Goal: Transaction & Acquisition: Purchase product/service

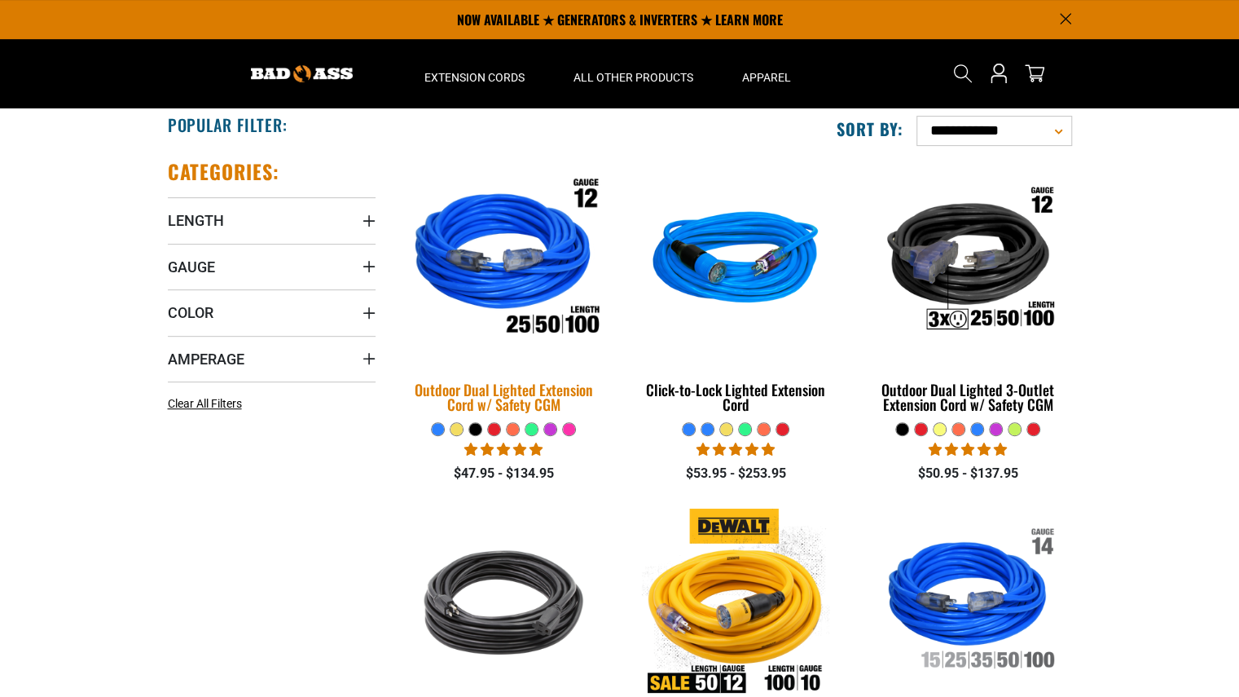
click at [532, 389] on div "Outdoor Dual Lighted Extension Cord w/ Safety CGM" at bounding box center [504, 396] width 208 height 29
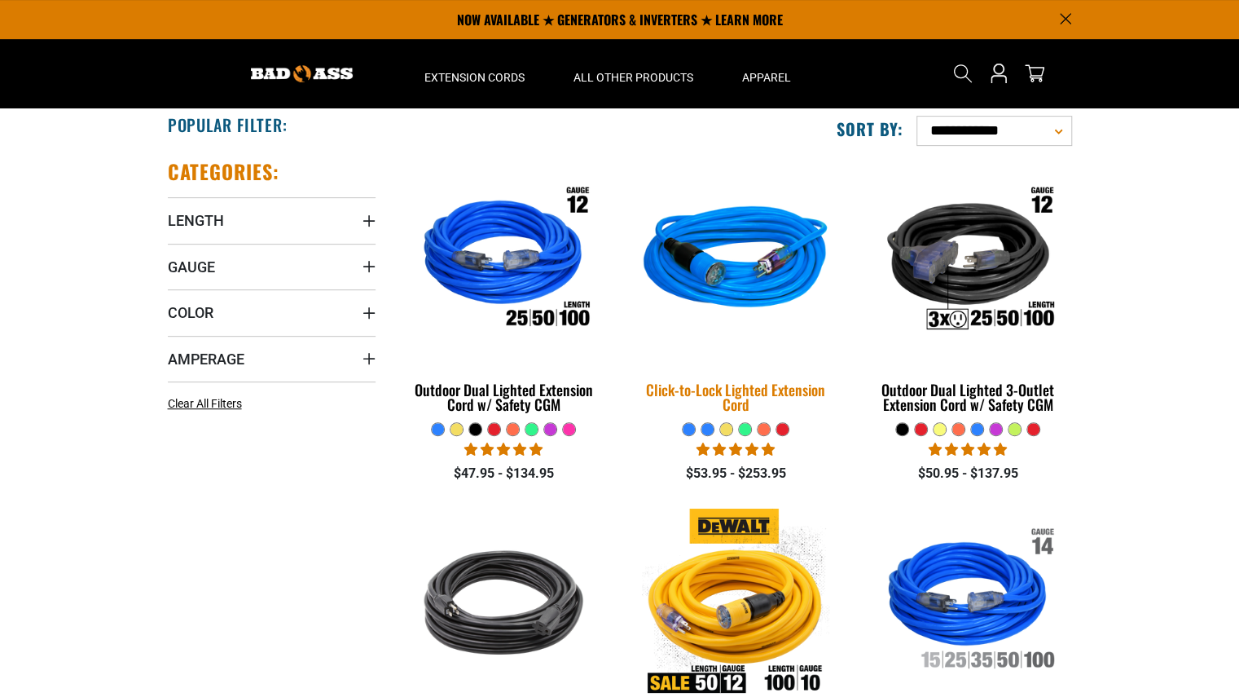
click at [699, 385] on div "Click-to-Lock Lighted Extension Cord" at bounding box center [735, 396] width 208 height 29
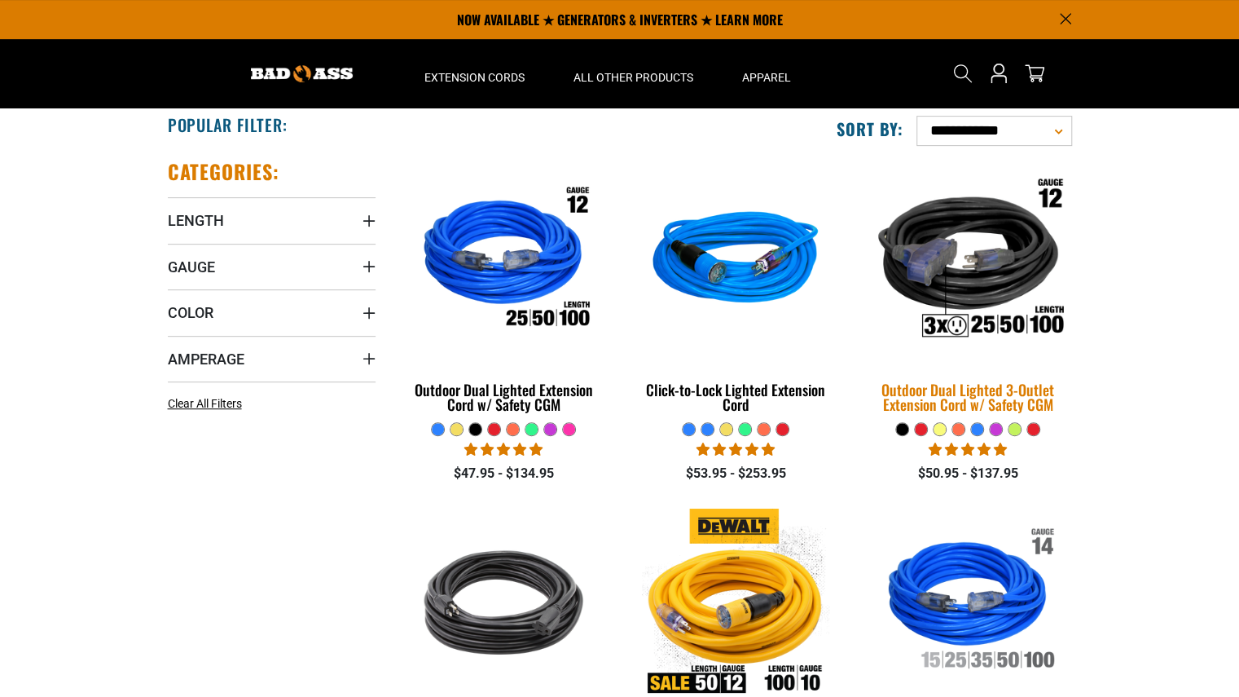
click at [956, 389] on div "Outdoor Dual Lighted 3-Outlet Extension Cord w/ Safety CGM" at bounding box center [968, 396] width 208 height 29
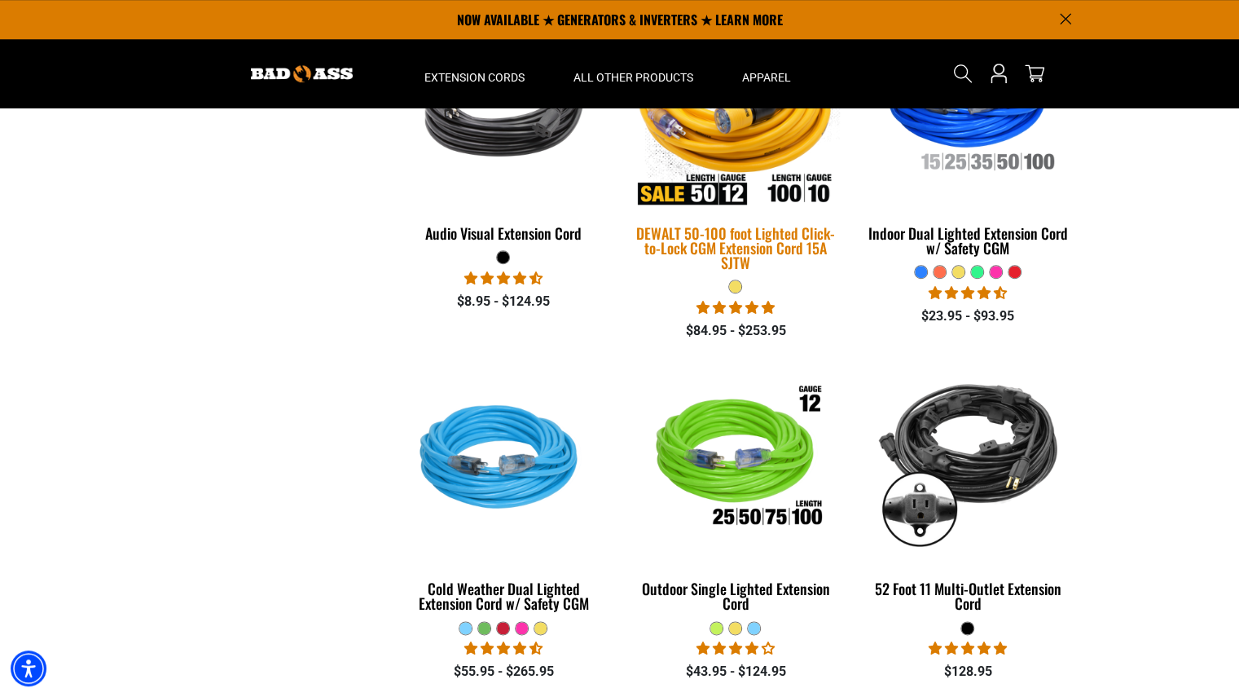
scroll to position [807, 0]
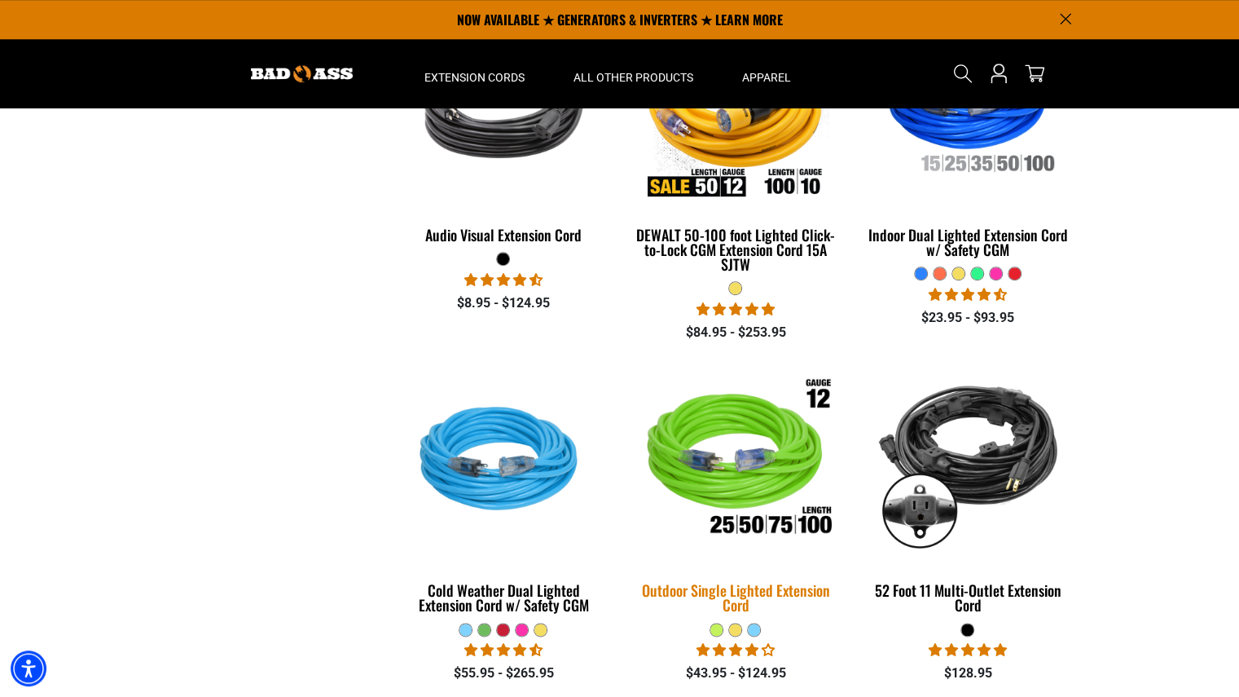
click at [766, 478] on img at bounding box center [736, 461] width 228 height 209
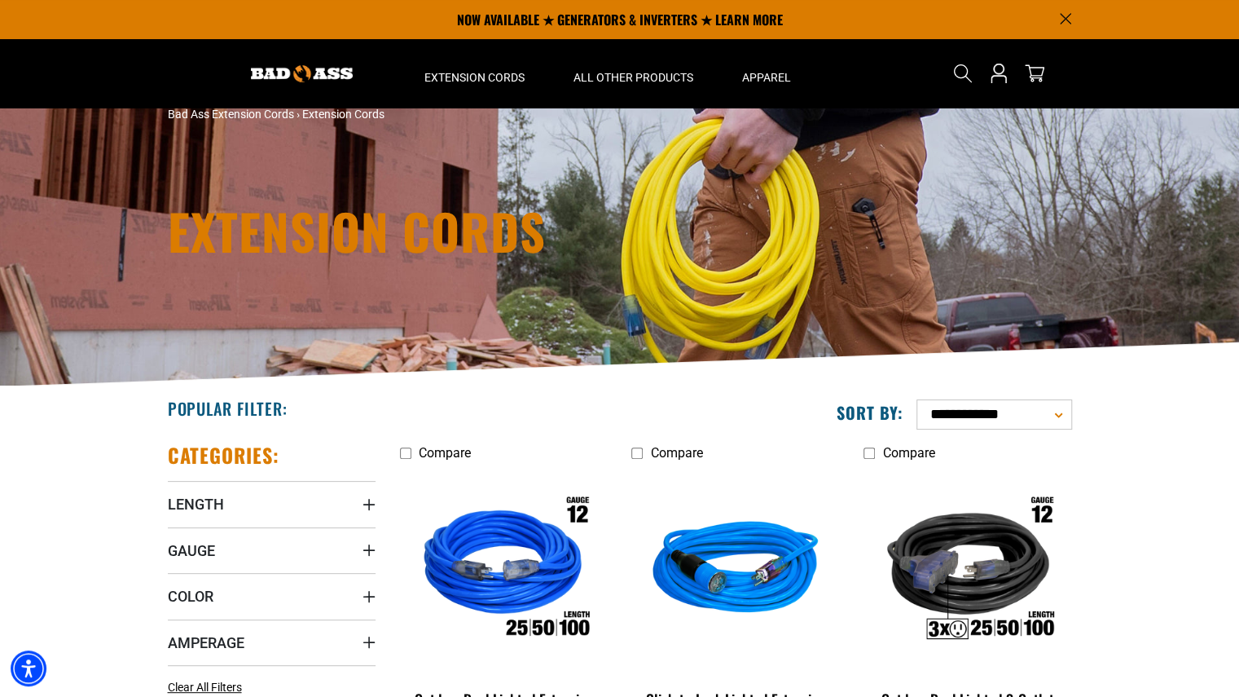
scroll to position [0, 0]
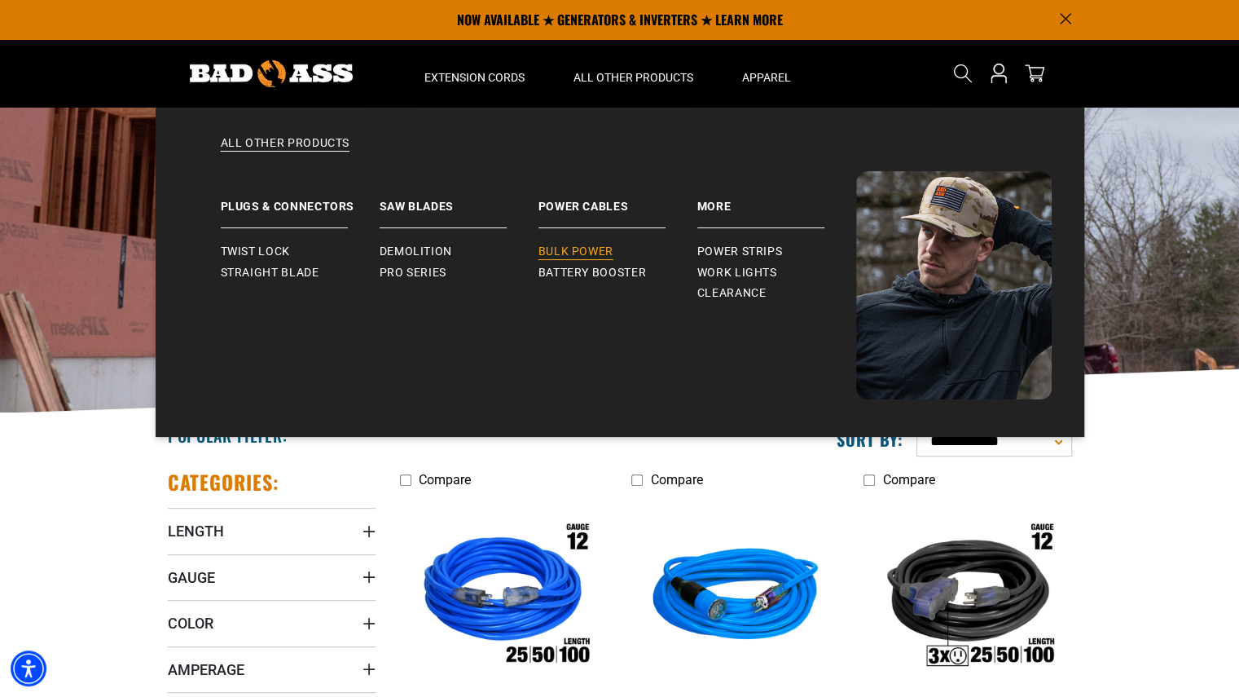
click at [587, 250] on span "Bulk Power" at bounding box center [575, 251] width 75 height 15
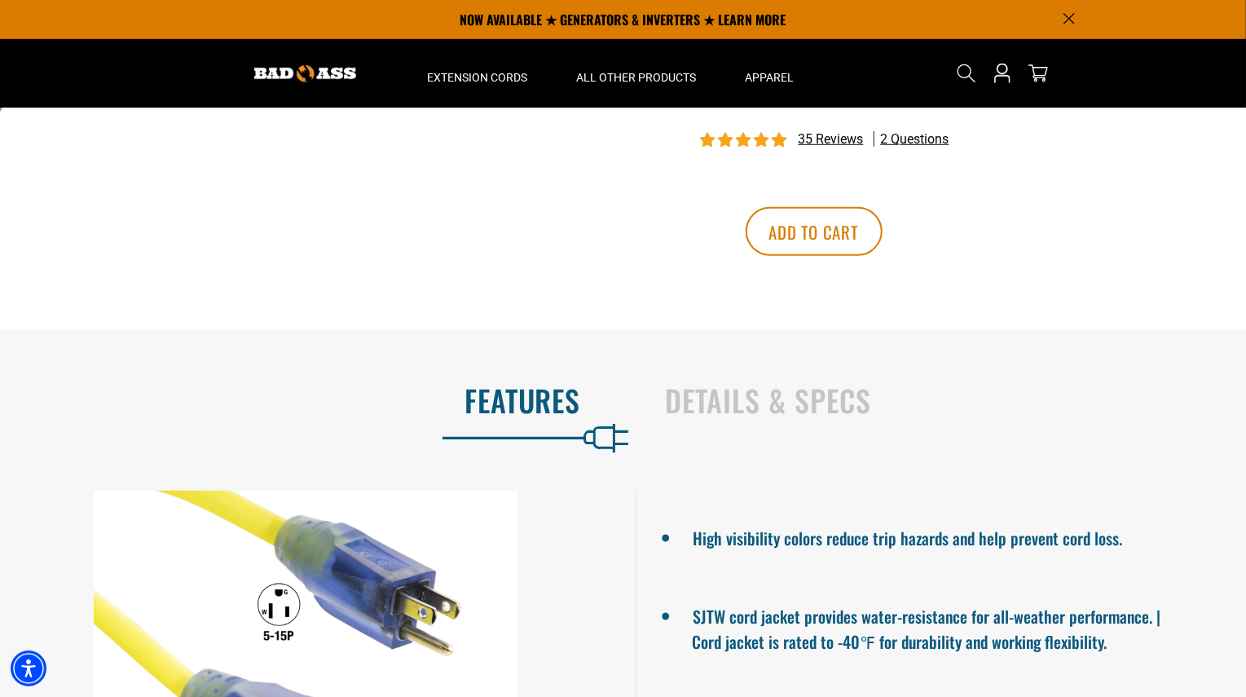
scroll to position [780, 0]
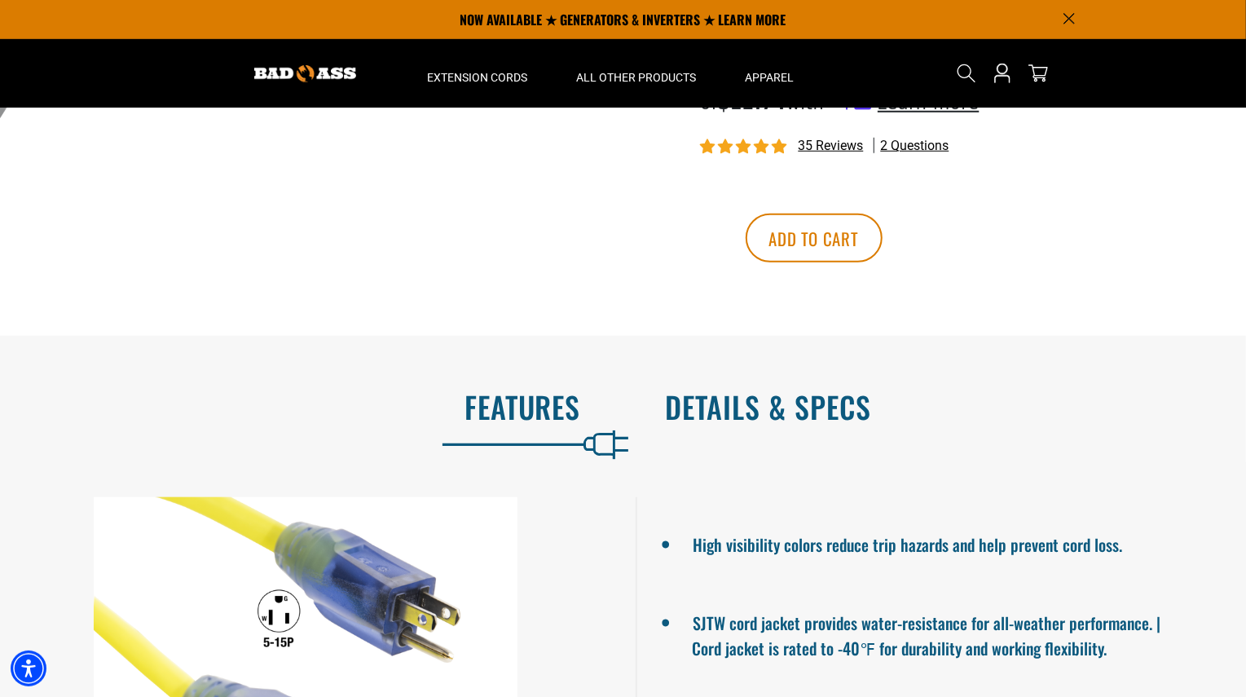
click at [782, 407] on h2 "Details & Specs" at bounding box center [939, 406] width 547 height 34
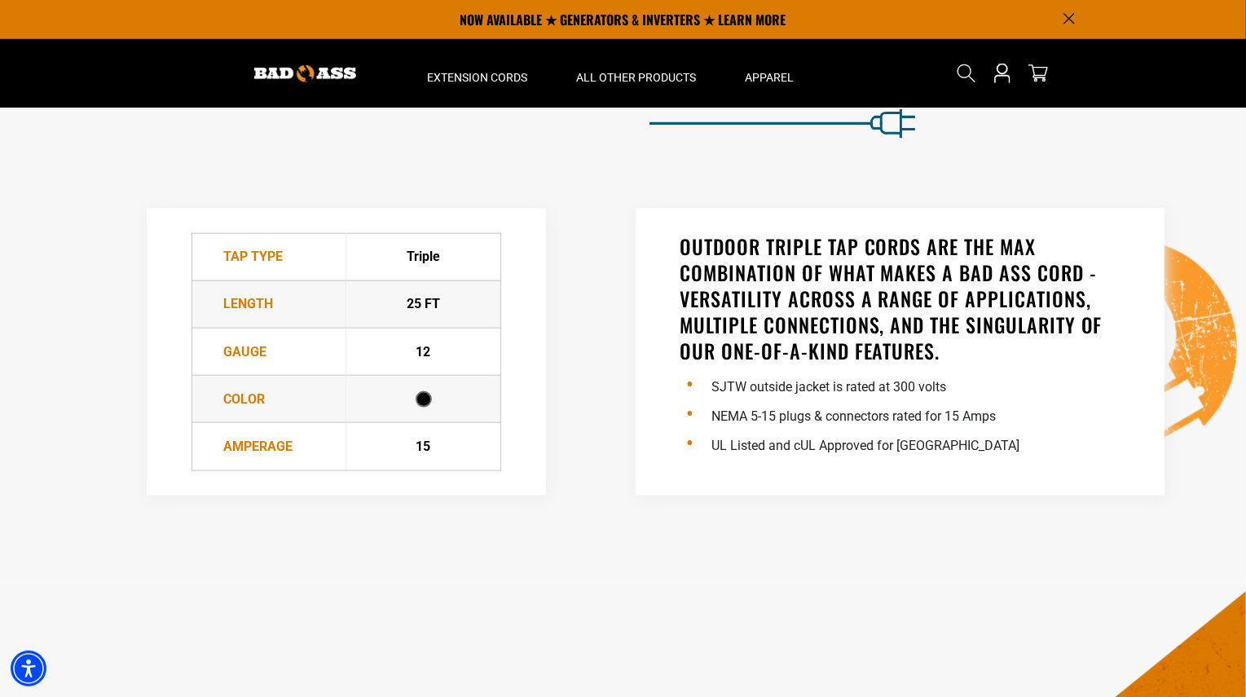
scroll to position [881, 0]
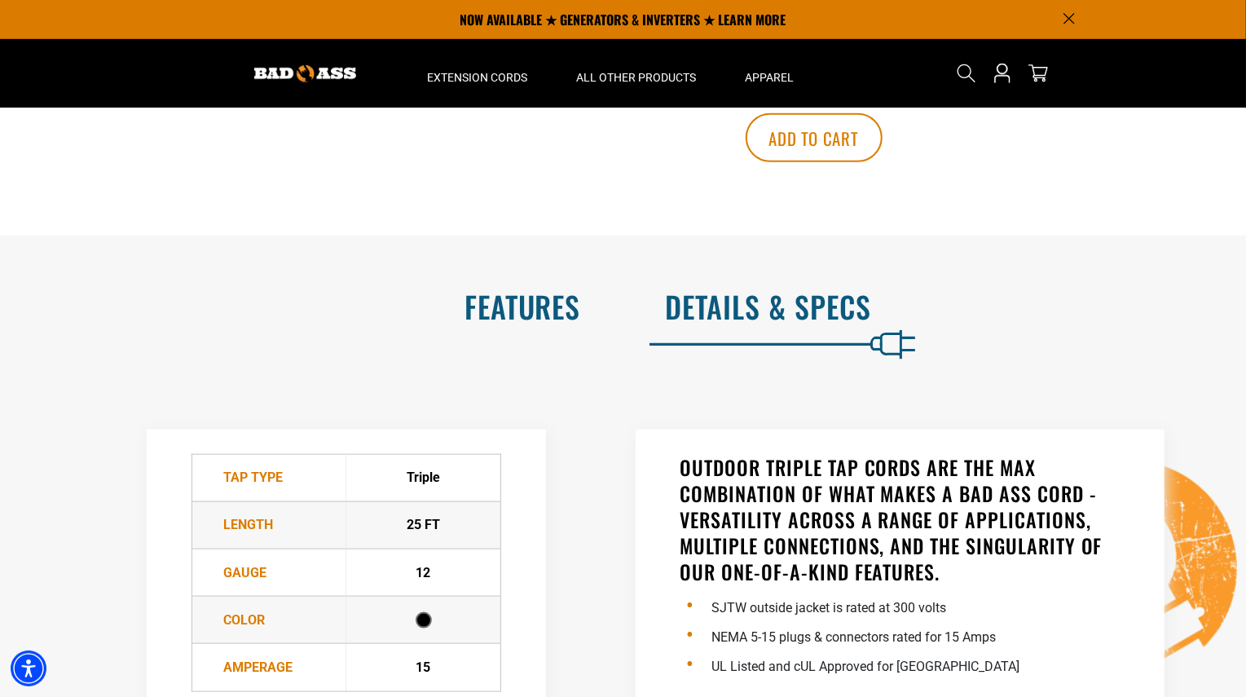
click at [543, 297] on h2 "Features" at bounding box center [307, 306] width 547 height 34
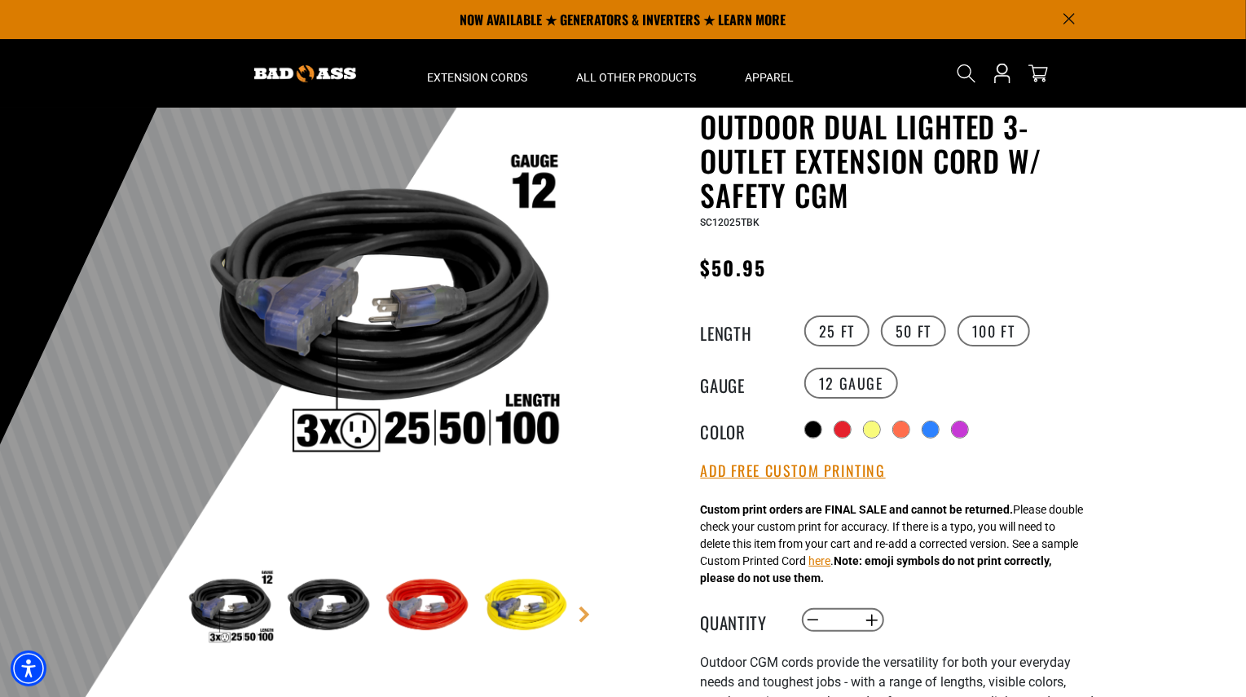
scroll to position [66, 0]
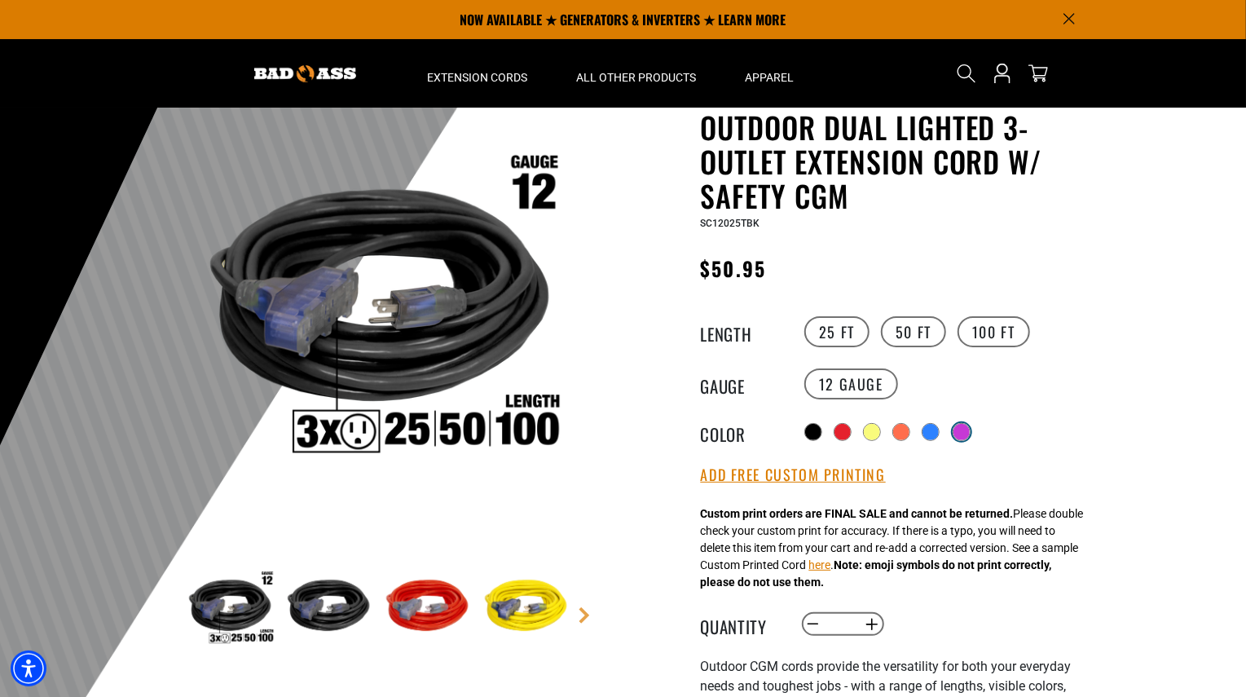
click at [965, 424] on div at bounding box center [961, 432] width 16 height 16
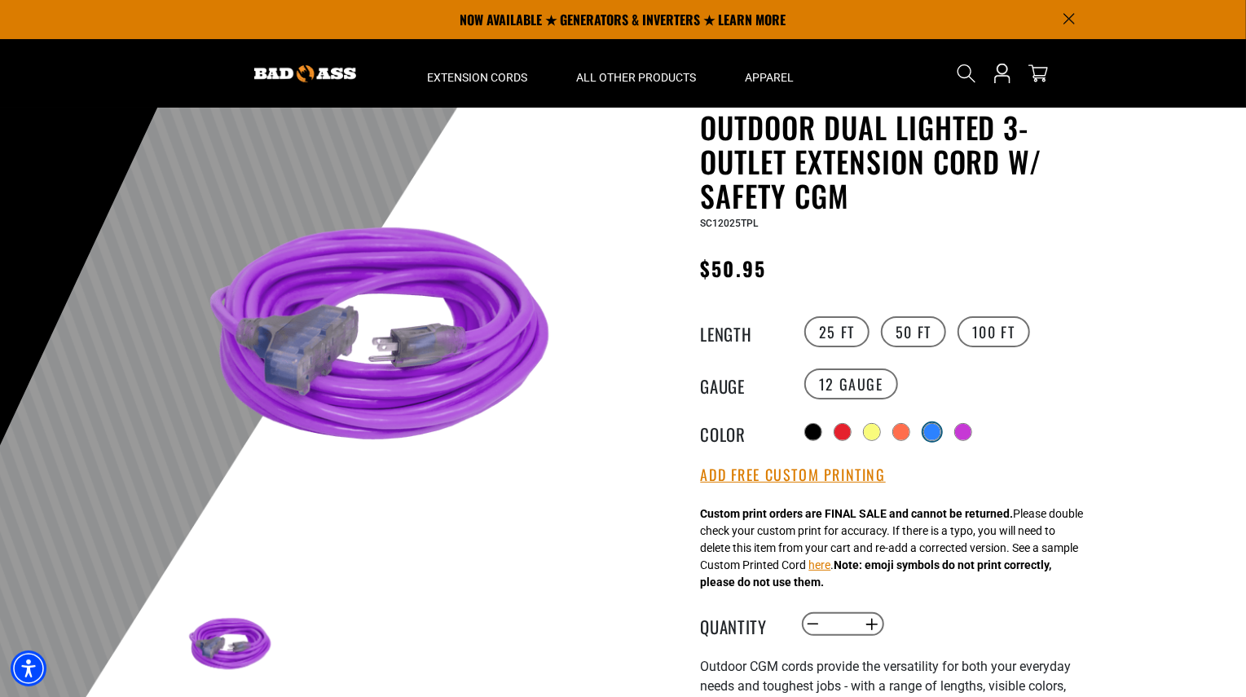
click at [933, 435] on div at bounding box center [932, 432] width 16 height 16
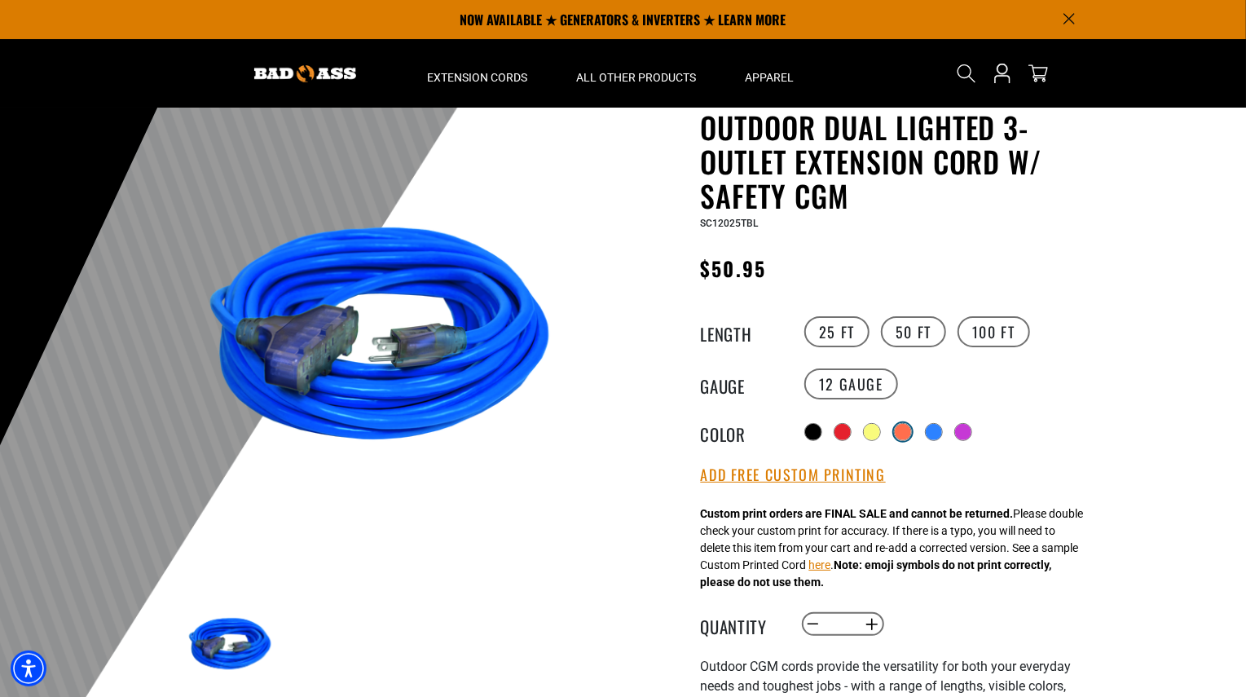
click at [898, 434] on div at bounding box center [903, 432] width 16 height 16
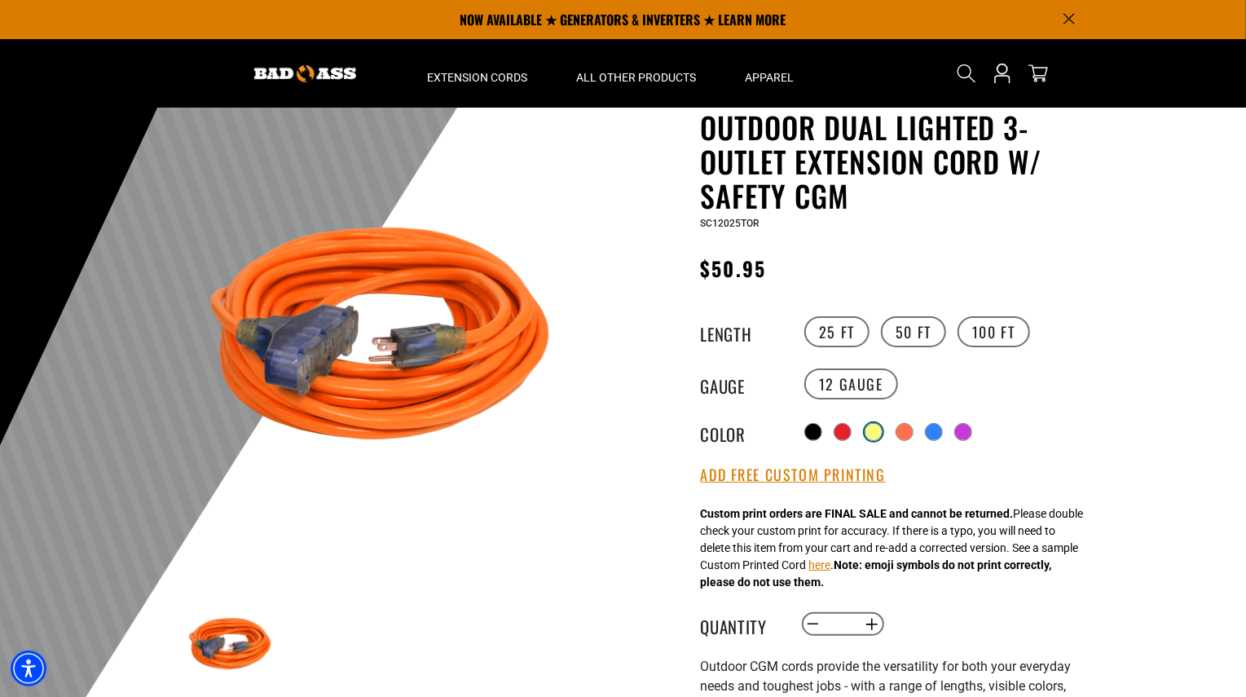
click at [870, 437] on div at bounding box center [873, 432] width 18 height 18
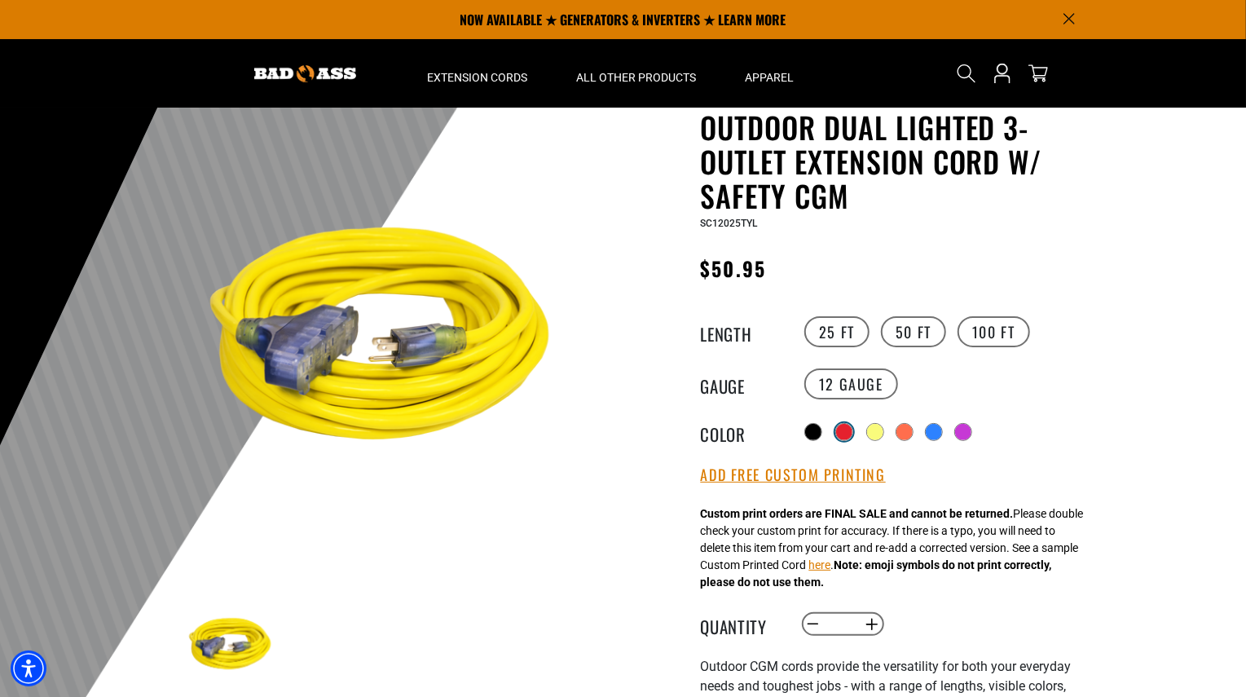
click at [839, 433] on div at bounding box center [844, 432] width 16 height 16
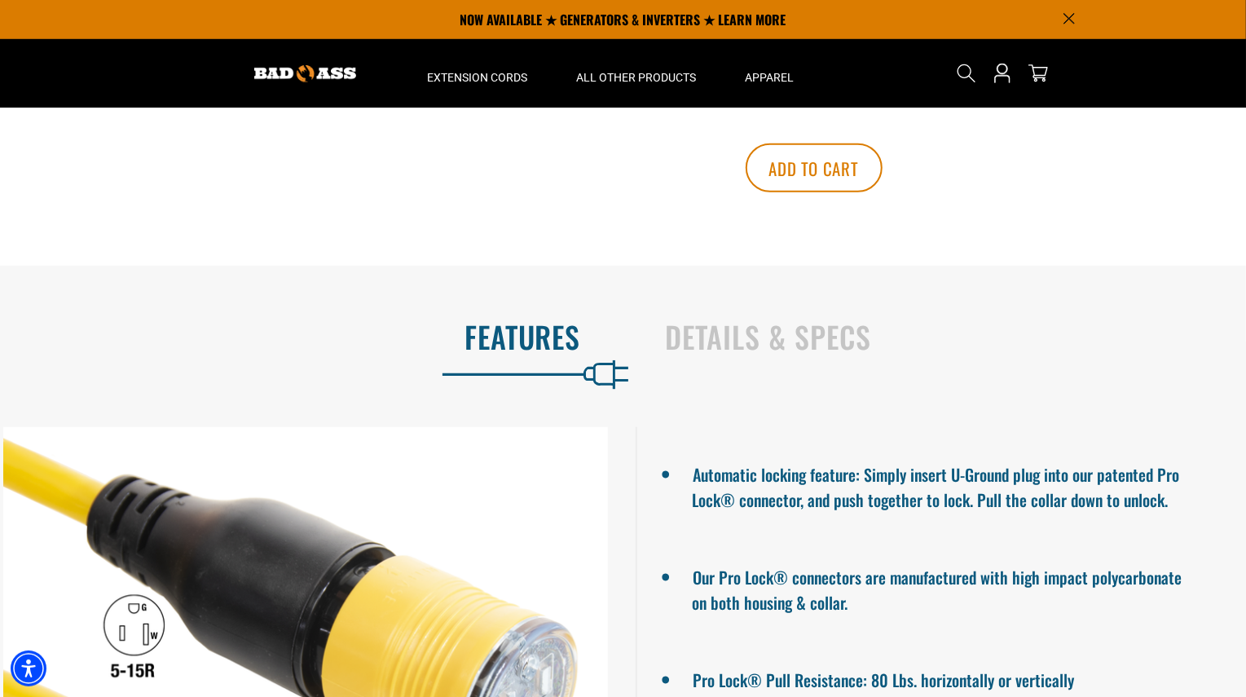
scroll to position [900, 0]
click at [765, 340] on h2 "Details & Specs" at bounding box center [939, 337] width 547 height 34
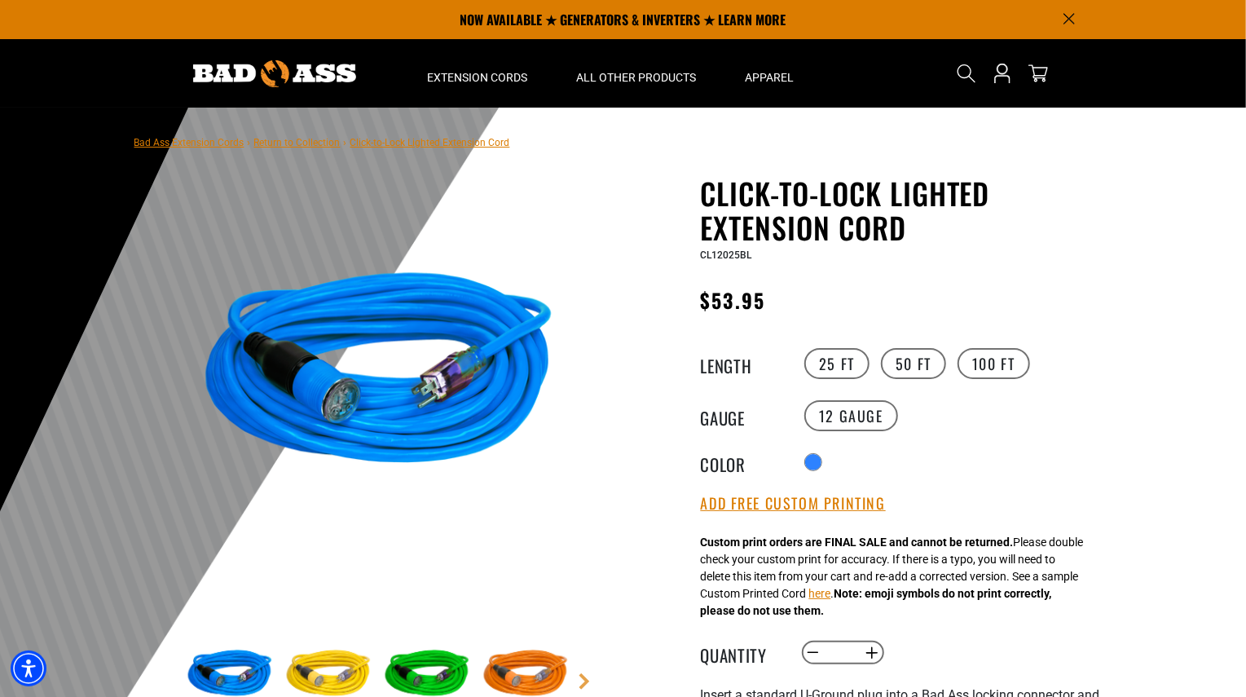
scroll to position [1, 0]
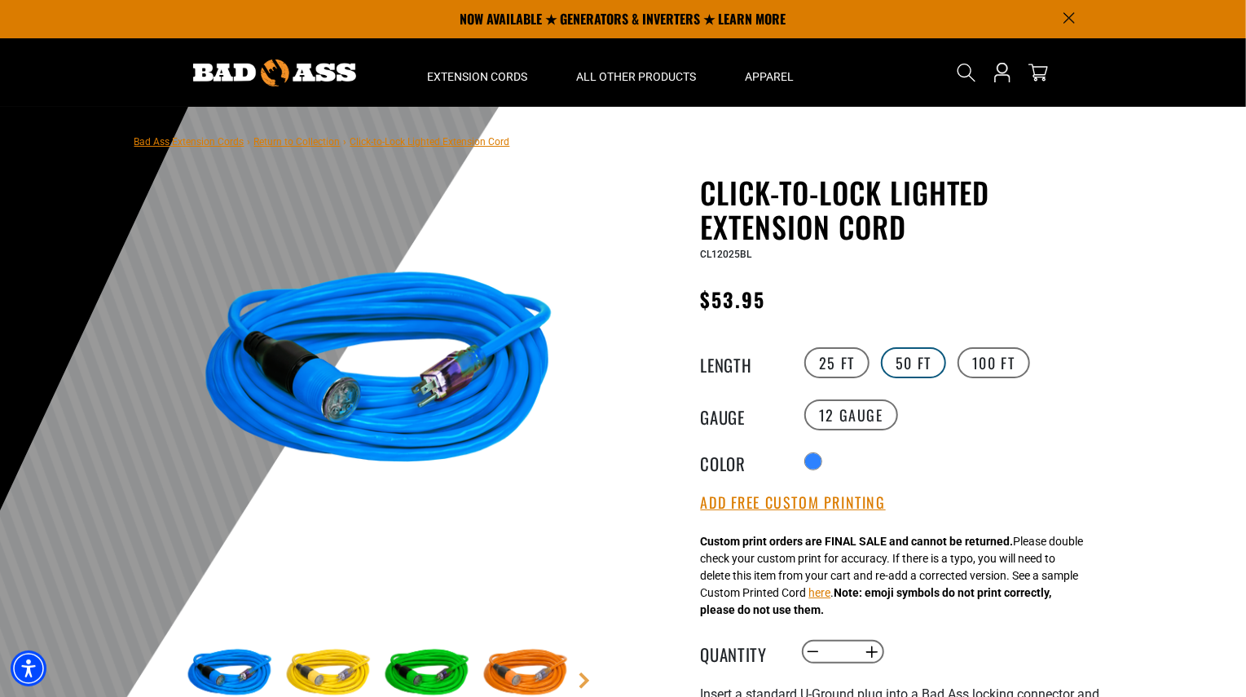
click at [917, 362] on label "50 FT" at bounding box center [913, 362] width 65 height 31
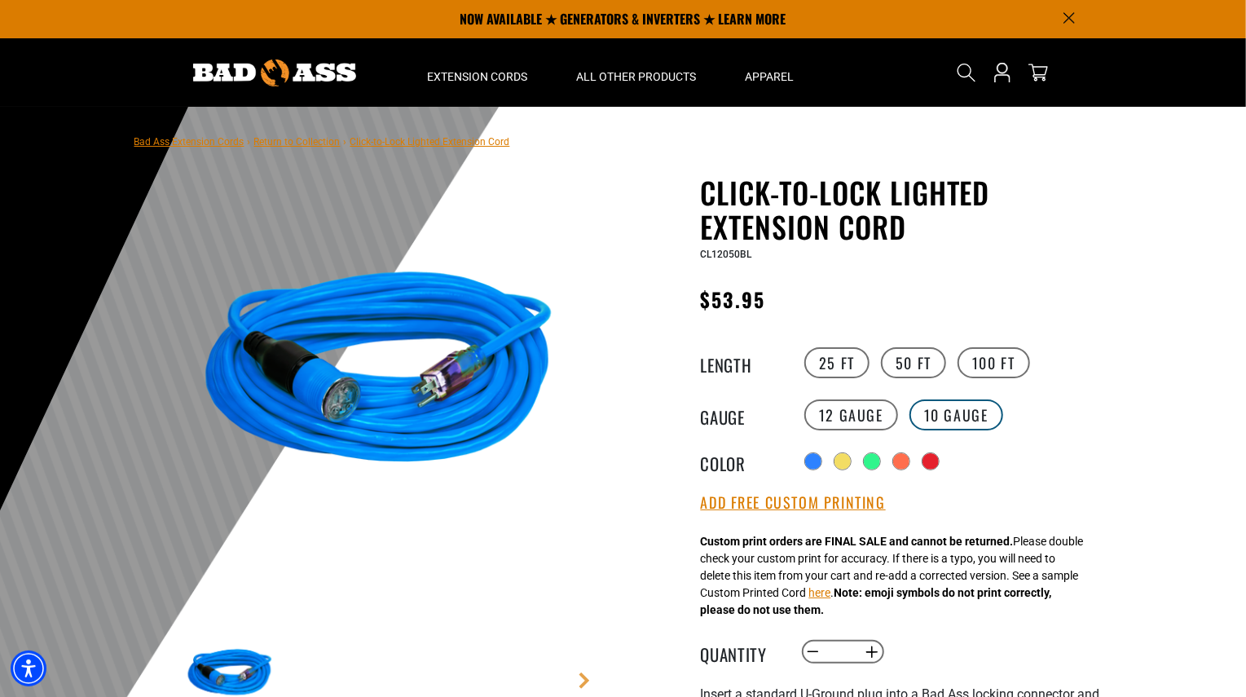
click at [950, 418] on label "10 Gauge Translation missing: en.products.product.variant_sold_out_or_unavailab…" at bounding box center [956, 414] width 94 height 31
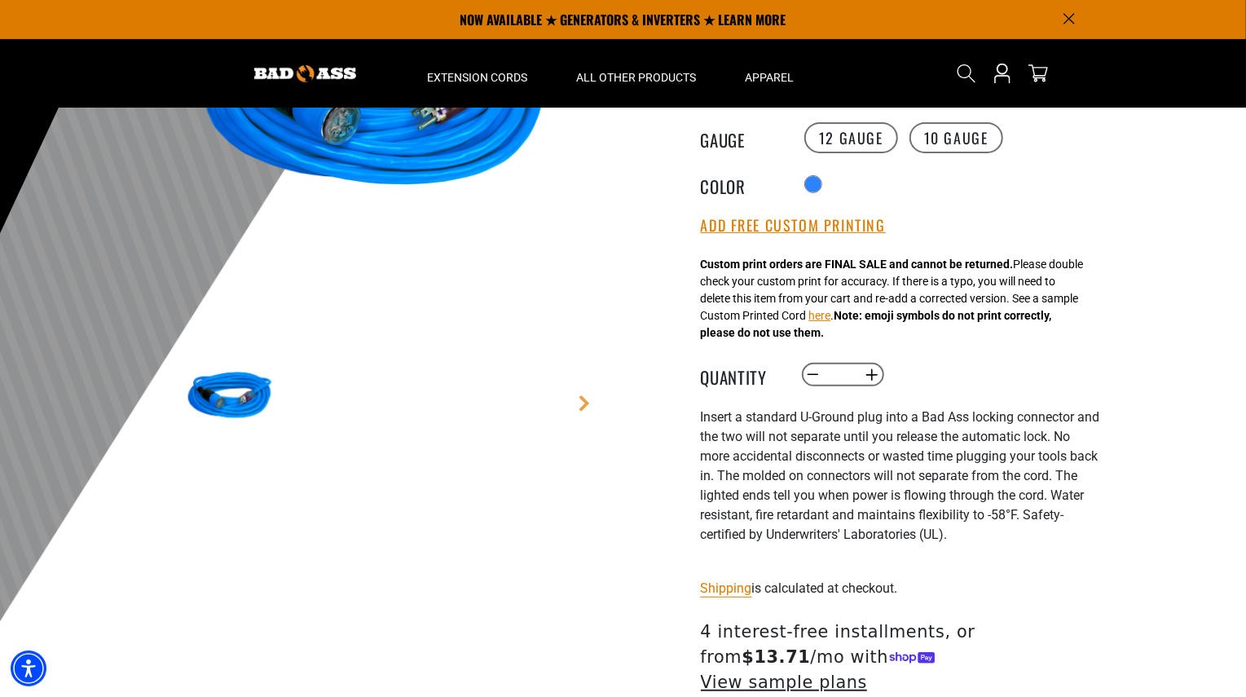
scroll to position [58, 0]
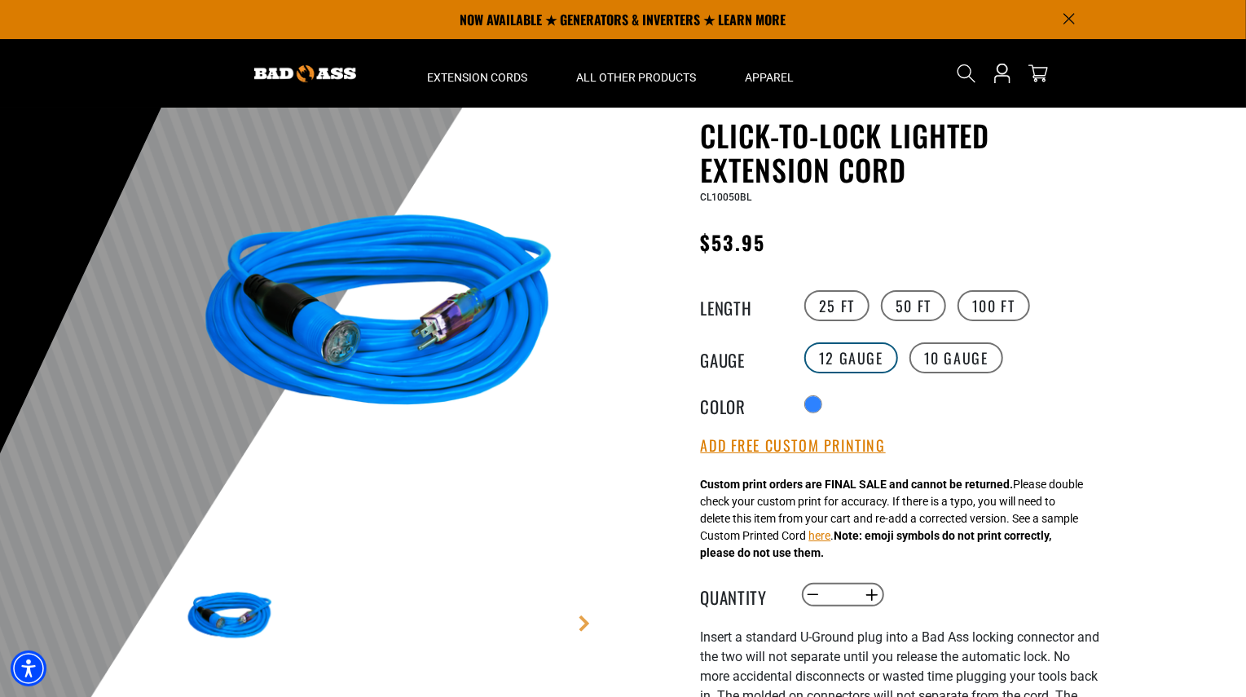
click at [859, 369] on label "12 Gauge" at bounding box center [851, 357] width 94 height 31
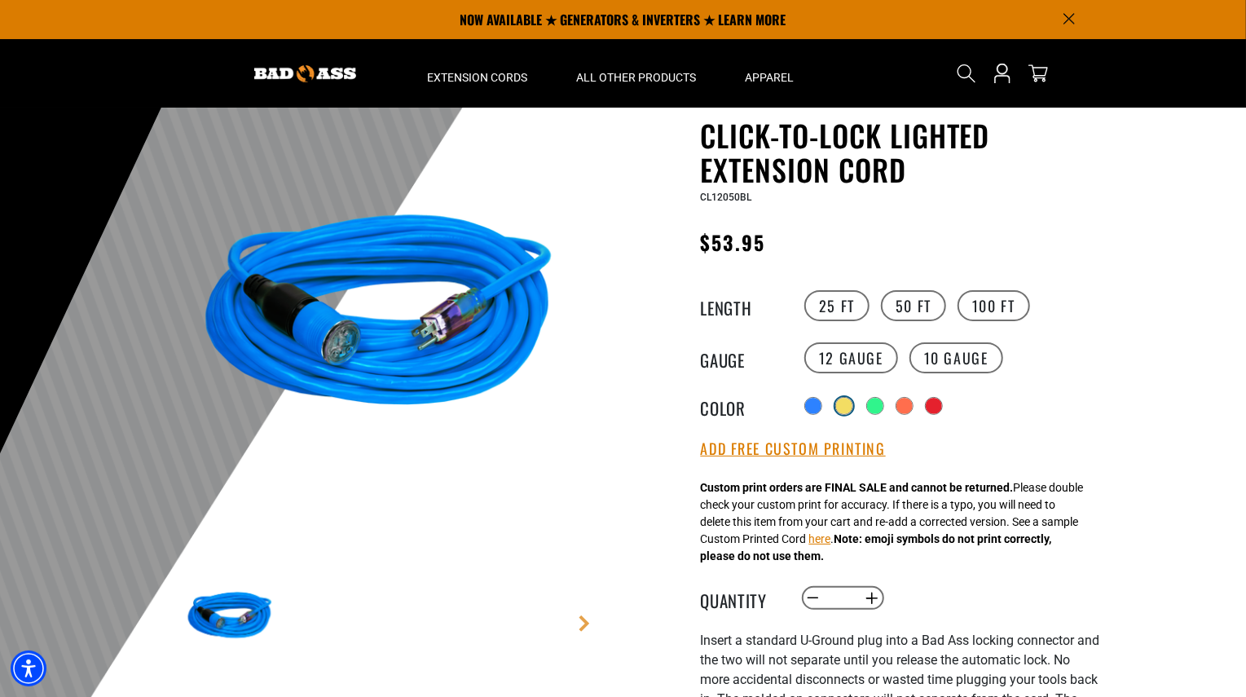
click at [851, 403] on div "Translation missing: en.products.product.variant_sold_out_or_unavailable" at bounding box center [844, 406] width 16 height 16
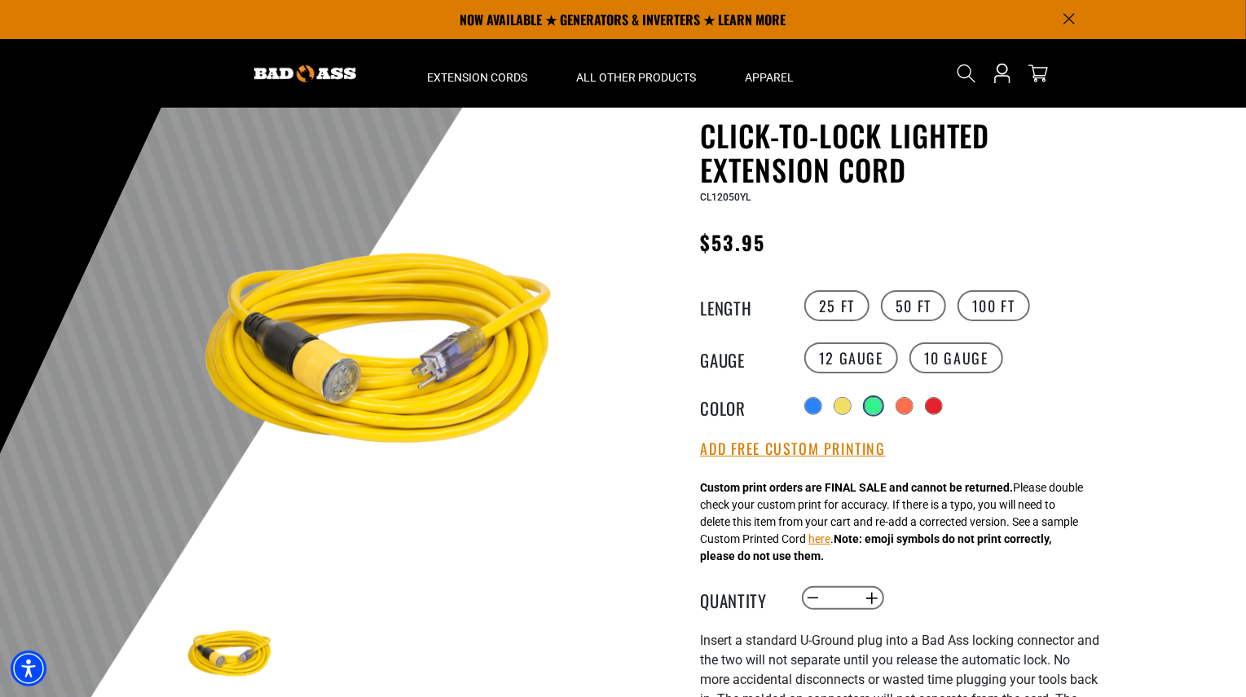
click at [877, 405] on div "Translation missing: en.products.product.variant_sold_out_or_unavailable" at bounding box center [873, 406] width 16 height 16
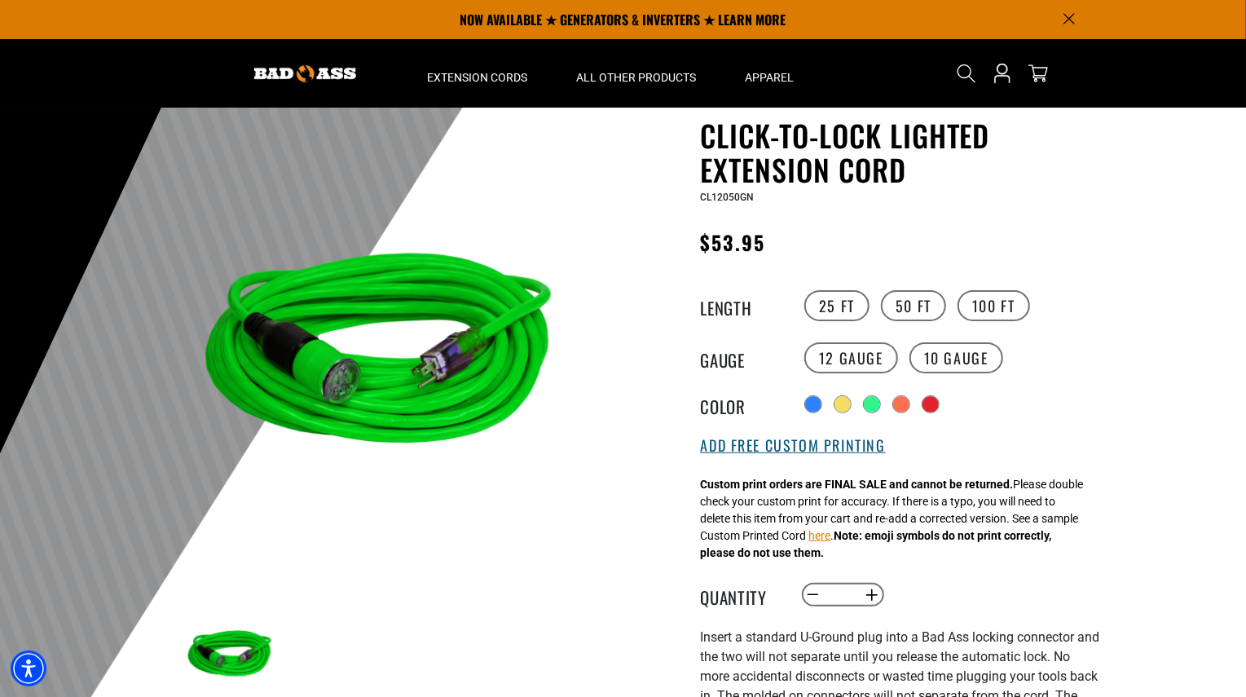
click at [795, 447] on button "Add Free Custom Printing" at bounding box center [793, 446] width 185 height 18
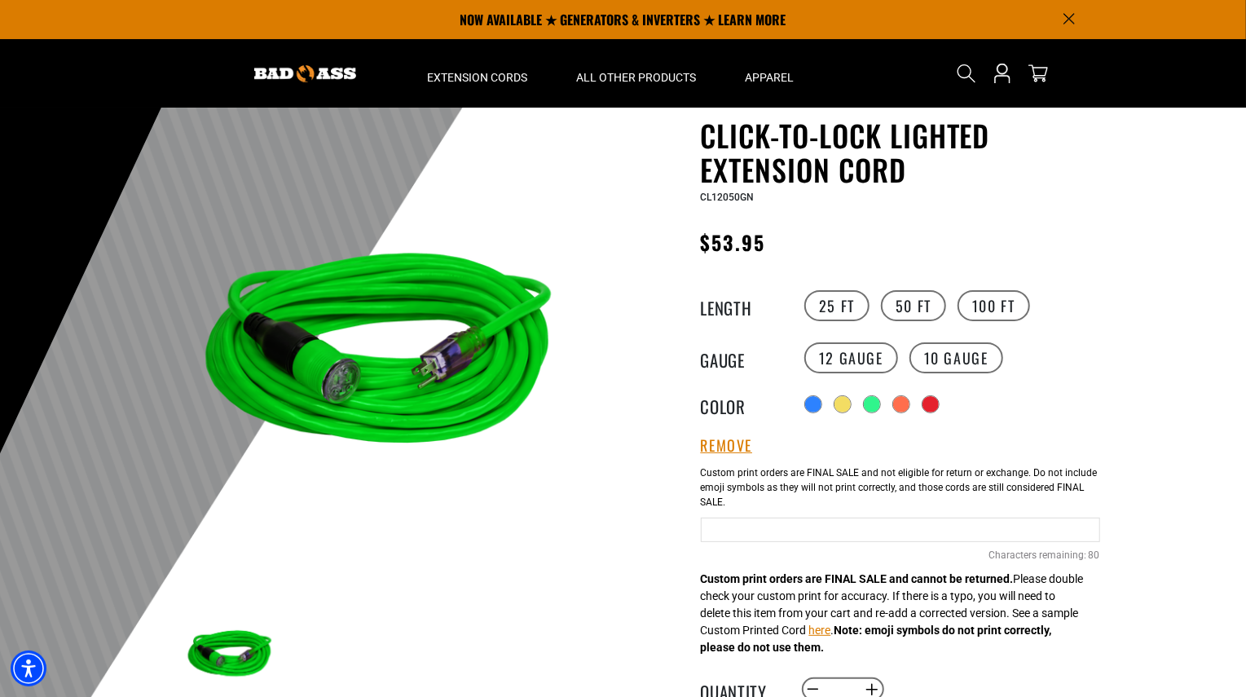
click at [763, 534] on input "text" at bounding box center [900, 529] width 399 height 24
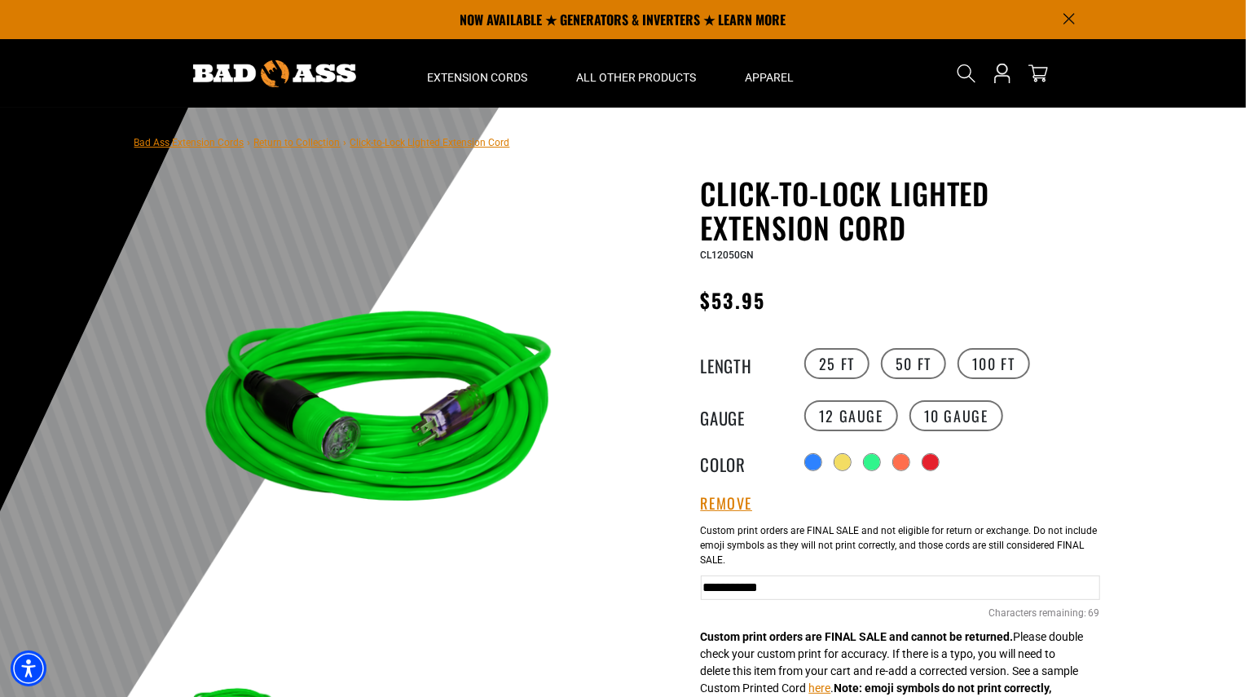
type input "**********"
click at [777, 653] on div "**********" at bounding box center [900, 584] width 399 height 139
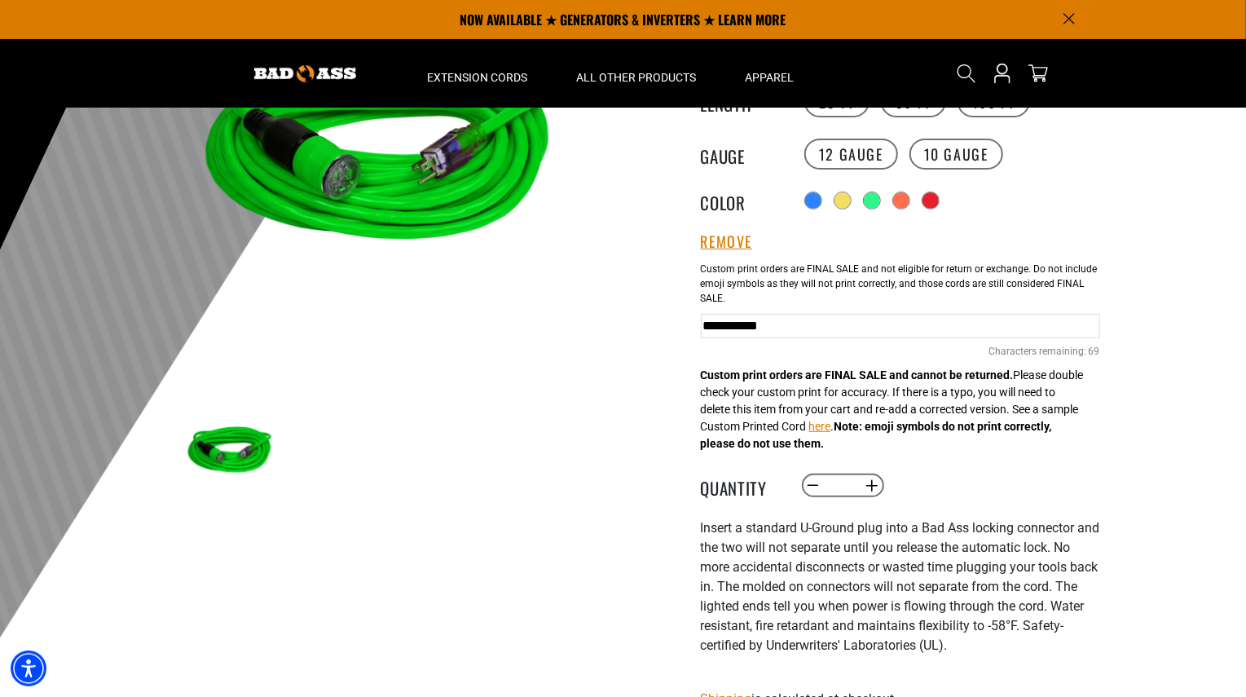
scroll to position [208, 0]
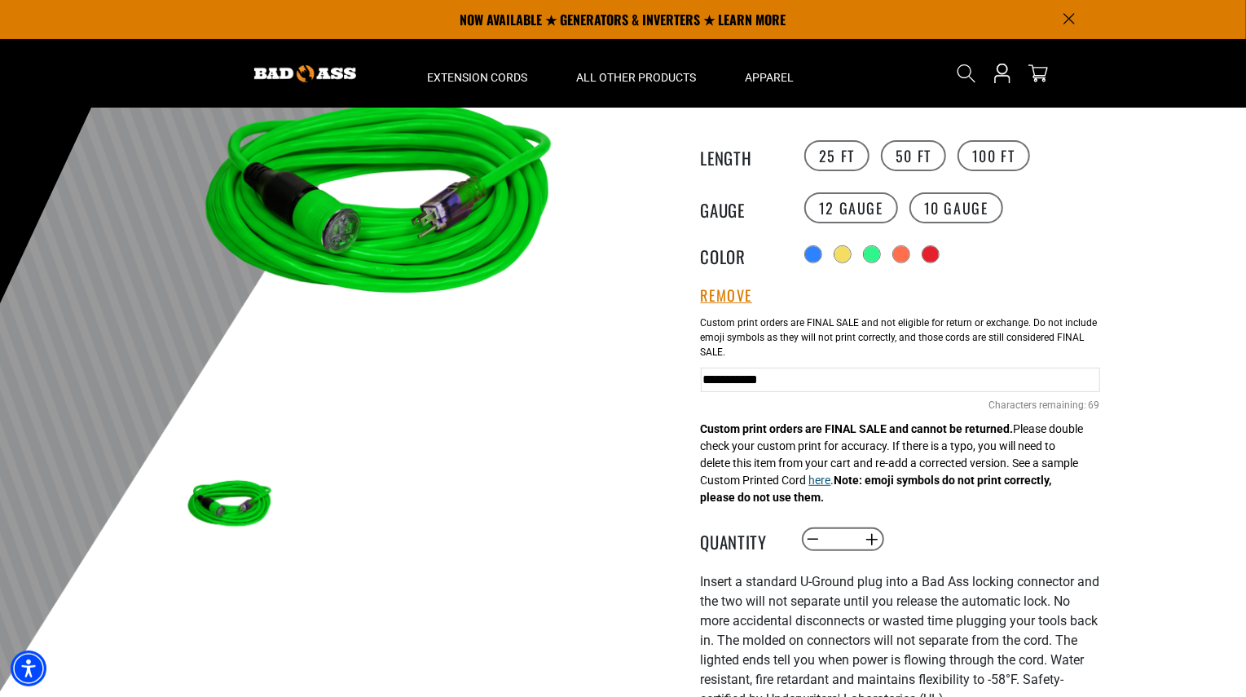
click at [831, 486] on button "here" at bounding box center [820, 480] width 22 height 17
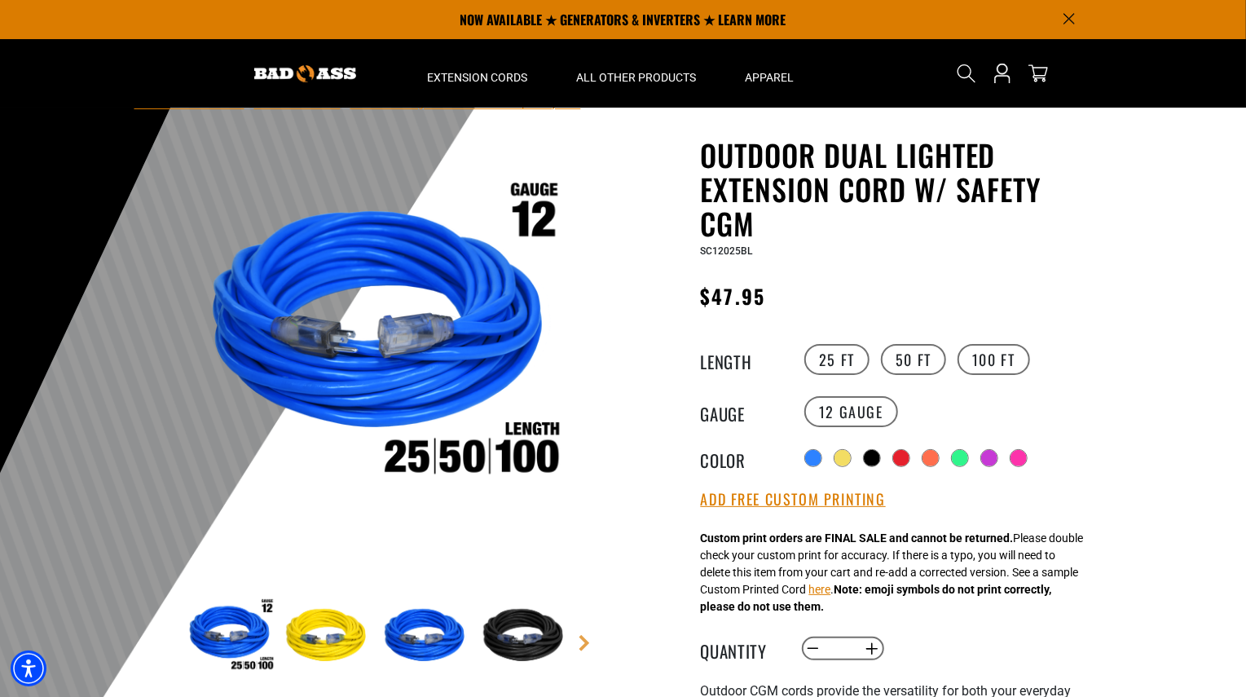
scroll to position [33, 0]
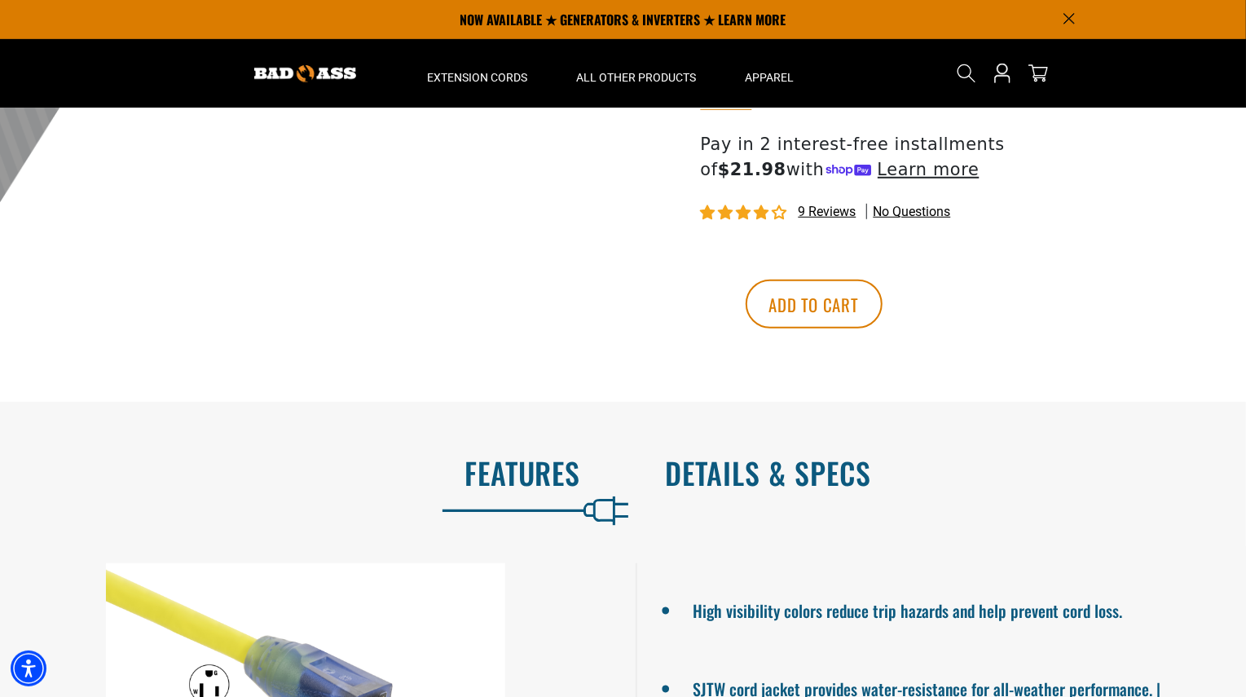
click at [858, 476] on h2 "Details & Specs" at bounding box center [939, 472] width 547 height 34
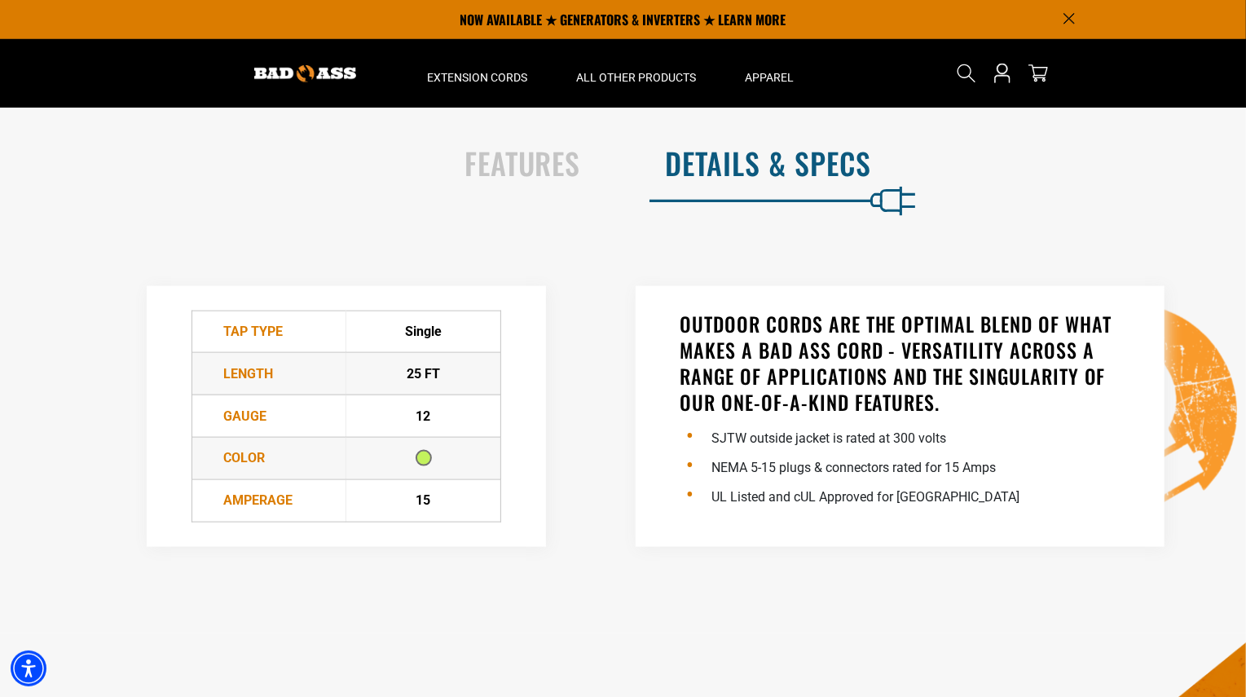
scroll to position [747, 0]
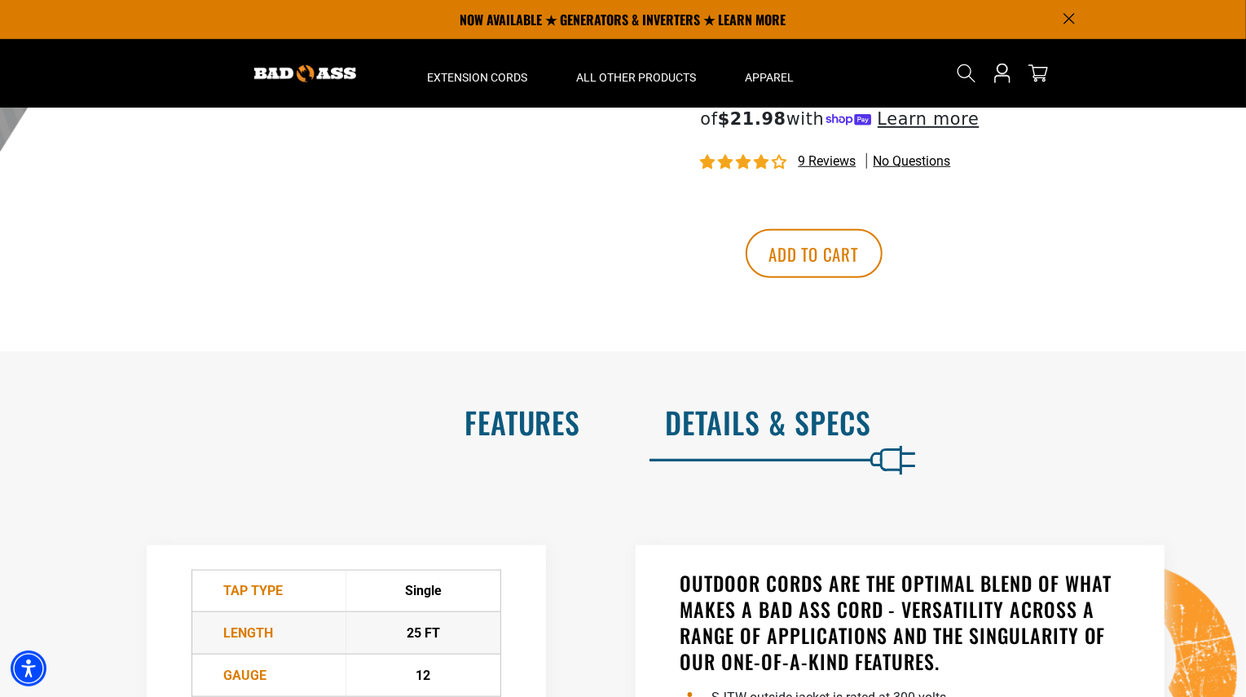
click at [534, 433] on h2 "Features" at bounding box center [307, 422] width 547 height 34
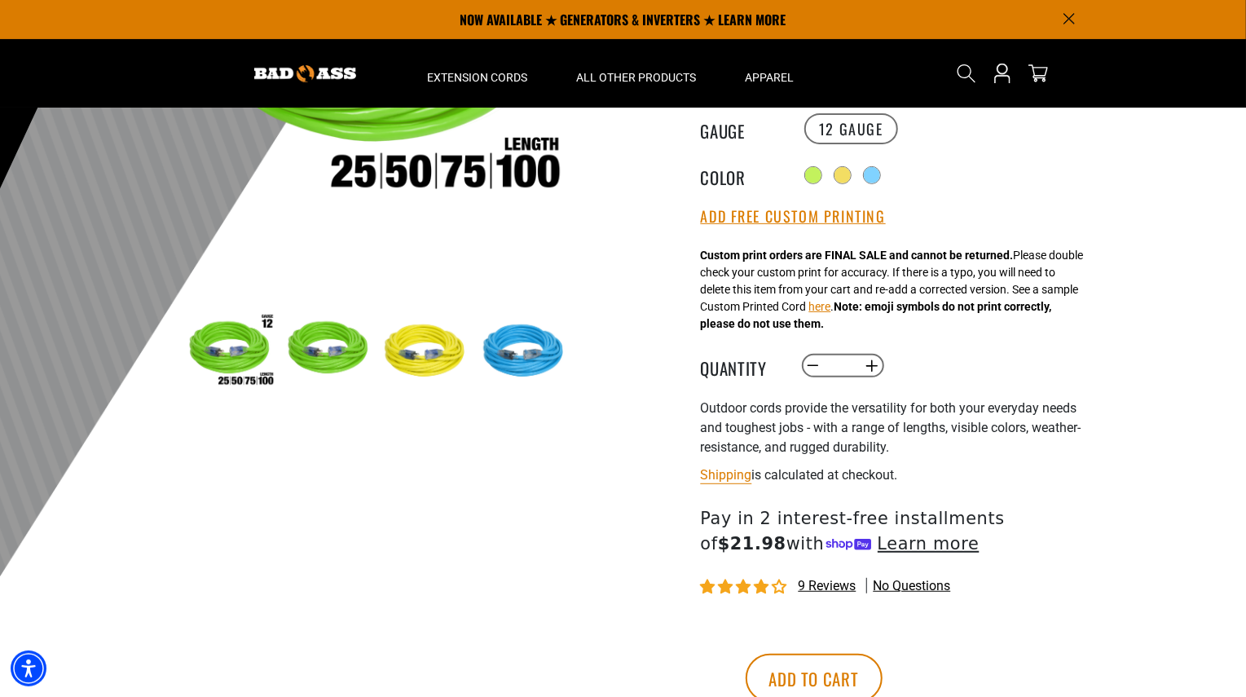
scroll to position [0, 0]
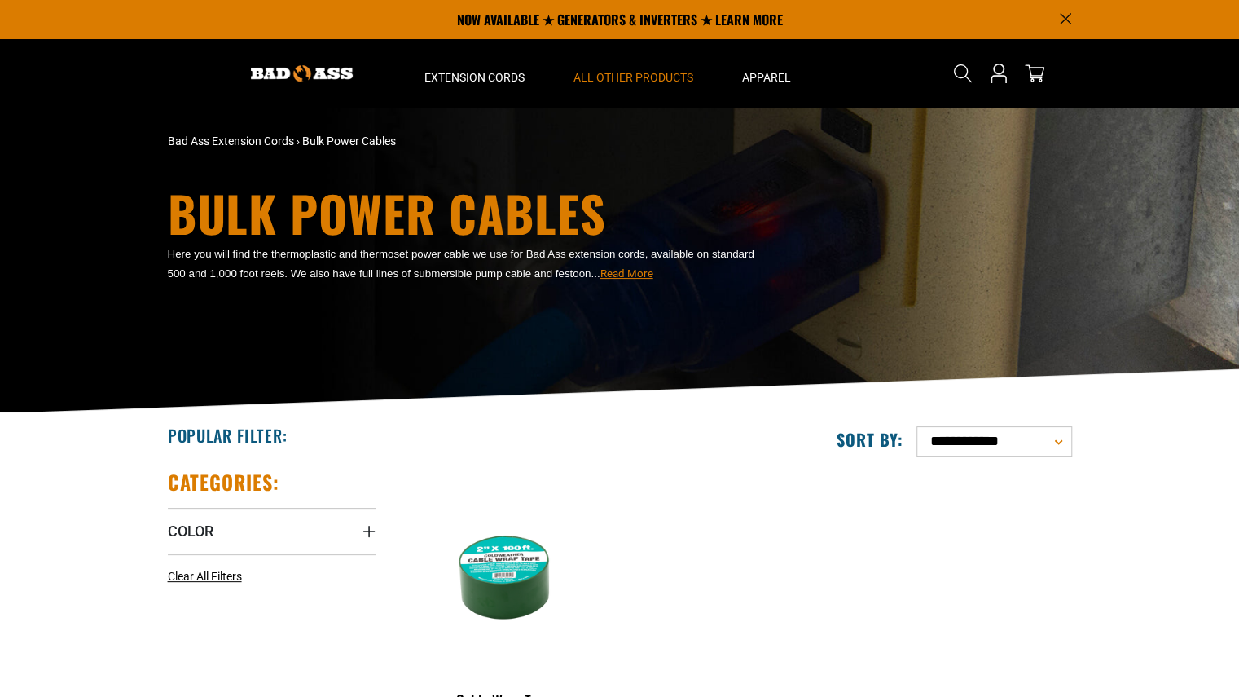
scroll to position [148, 0]
